Goal: Information Seeking & Learning: Check status

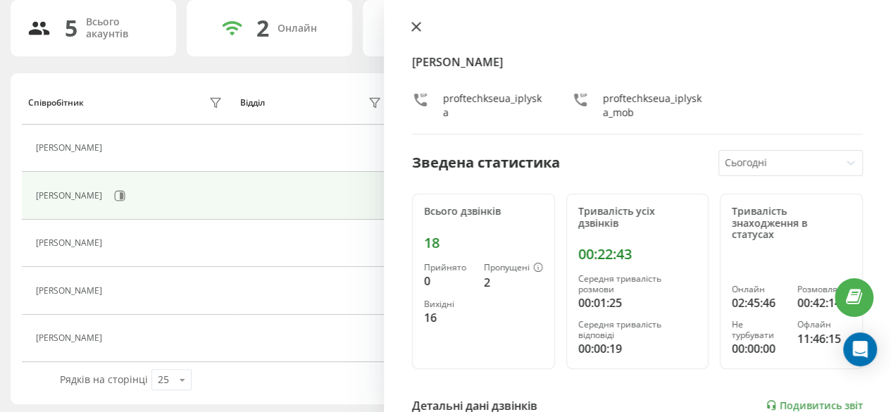
click at [416, 24] on icon at bounding box center [416, 27] width 10 height 10
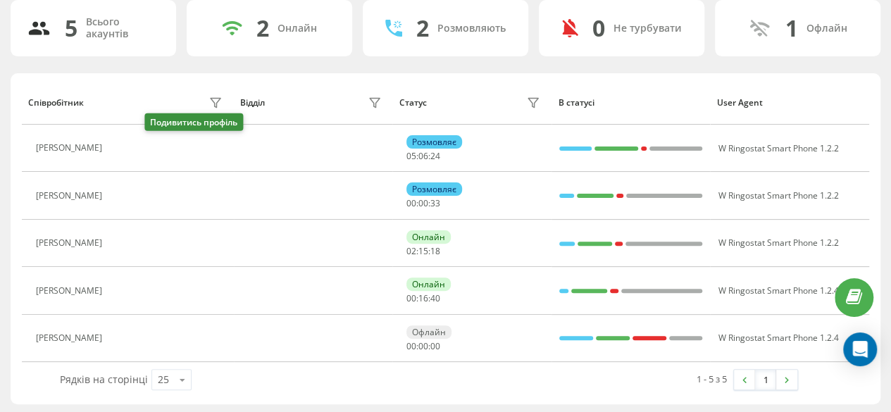
click at [121, 147] on icon at bounding box center [120, 148] width 4 height 7
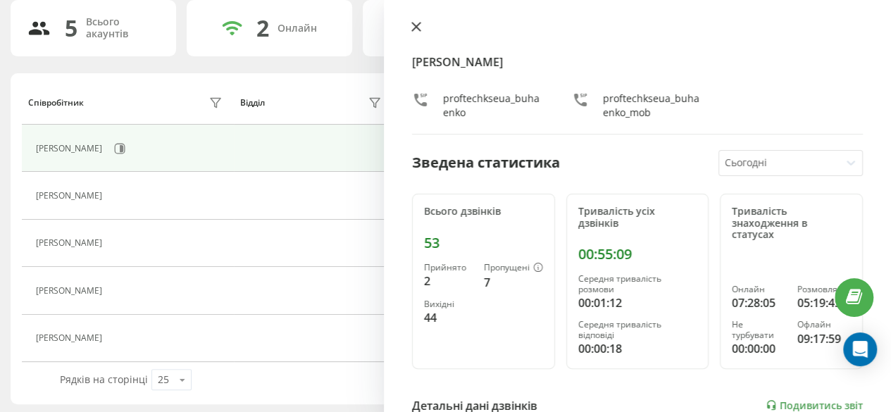
click at [420, 23] on icon at bounding box center [416, 27] width 8 height 8
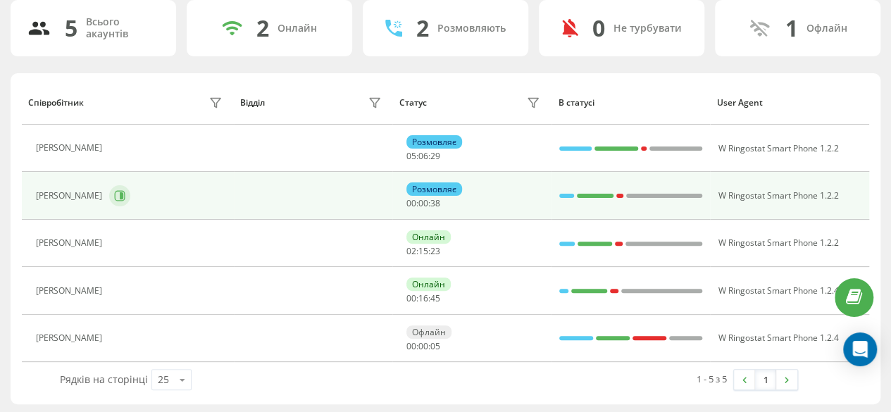
click at [120, 193] on icon at bounding box center [122, 195] width 4 height 7
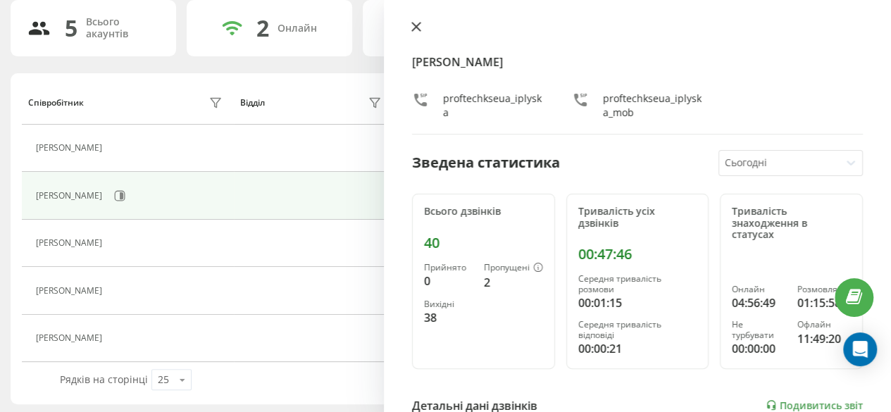
click at [420, 27] on icon at bounding box center [416, 27] width 10 height 10
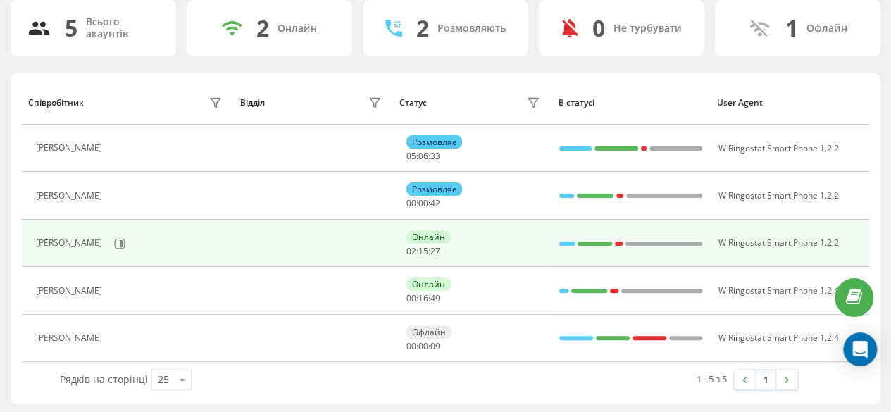
click at [160, 242] on div "[PERSON_NAME]" at bounding box center [131, 244] width 190 height 24
click at [125, 241] on icon at bounding box center [119, 243] width 11 height 11
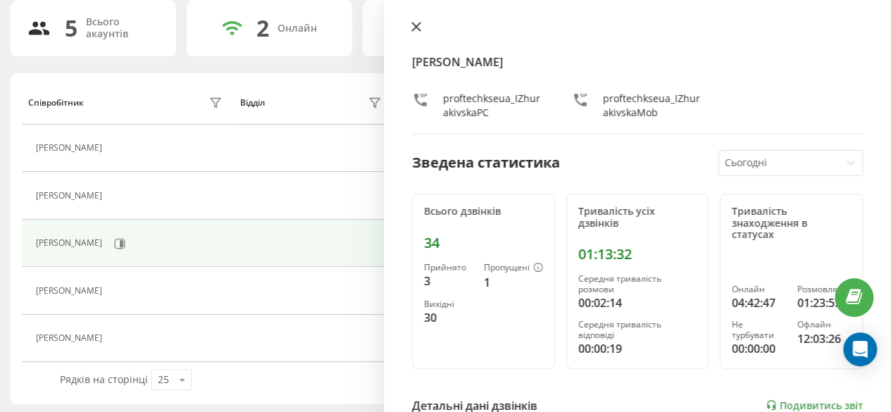
click at [417, 27] on icon at bounding box center [416, 27] width 8 height 8
